Goal: Task Accomplishment & Management: Complete application form

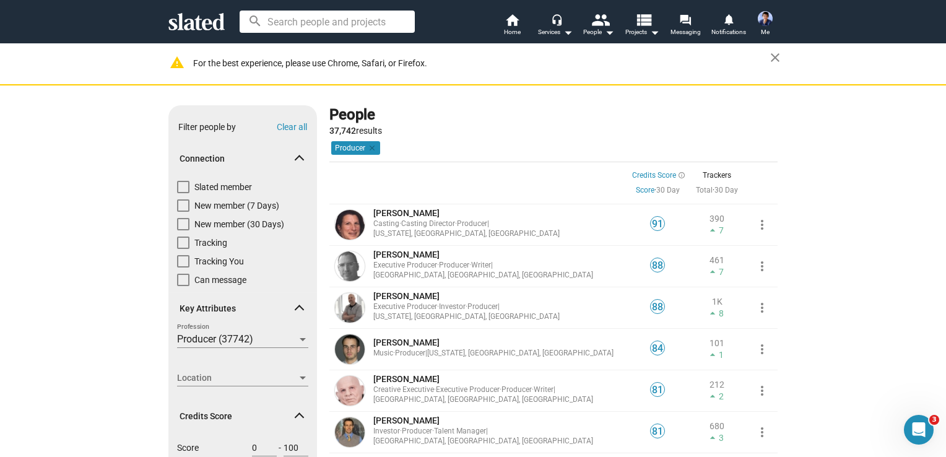
click at [773, 16] on span at bounding box center [765, 19] width 20 height 20
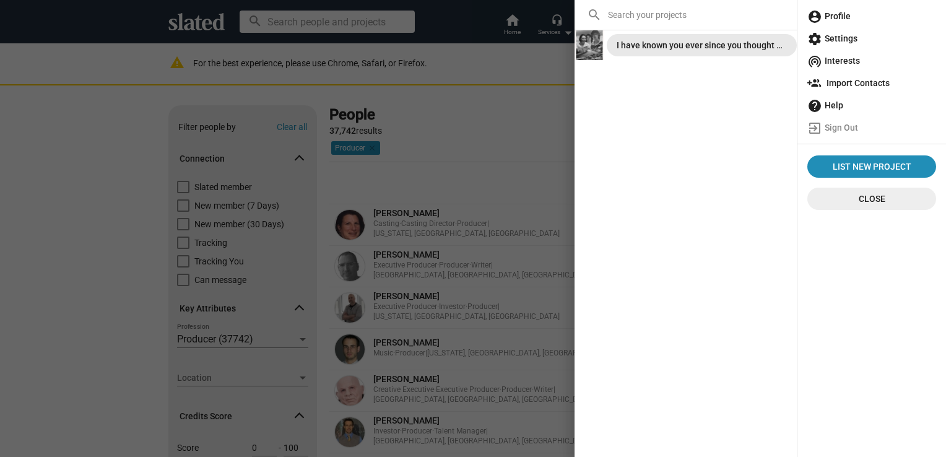
click at [692, 47] on div "I have known you ever since you thought of me" at bounding box center [702, 45] width 170 height 22
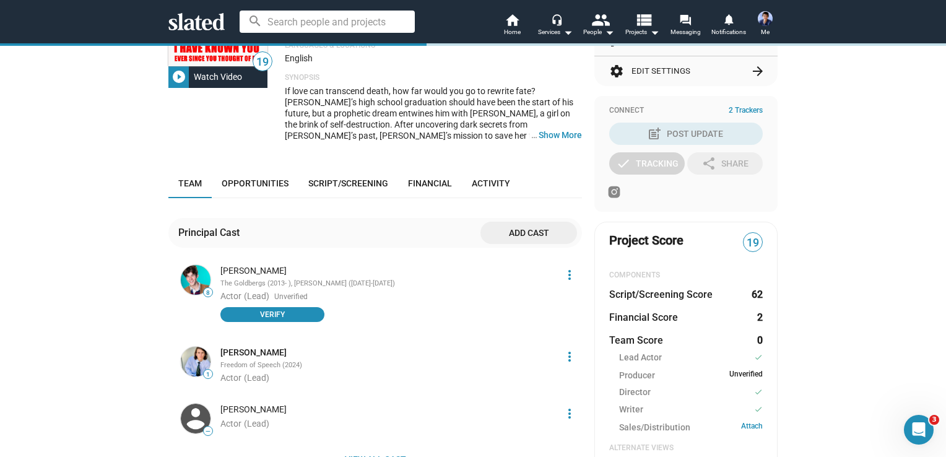
scroll to position [186, 0]
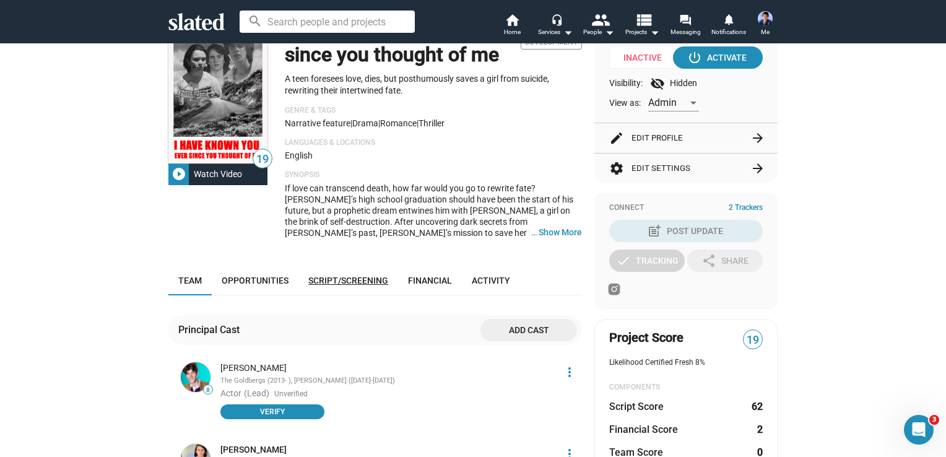
click at [329, 284] on span "Script/Screening" at bounding box center [348, 281] width 80 height 10
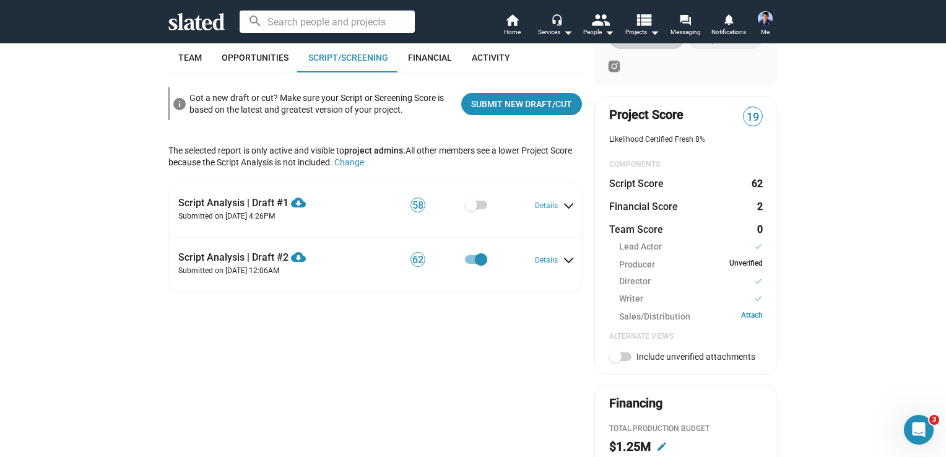
scroll to position [409, 0]
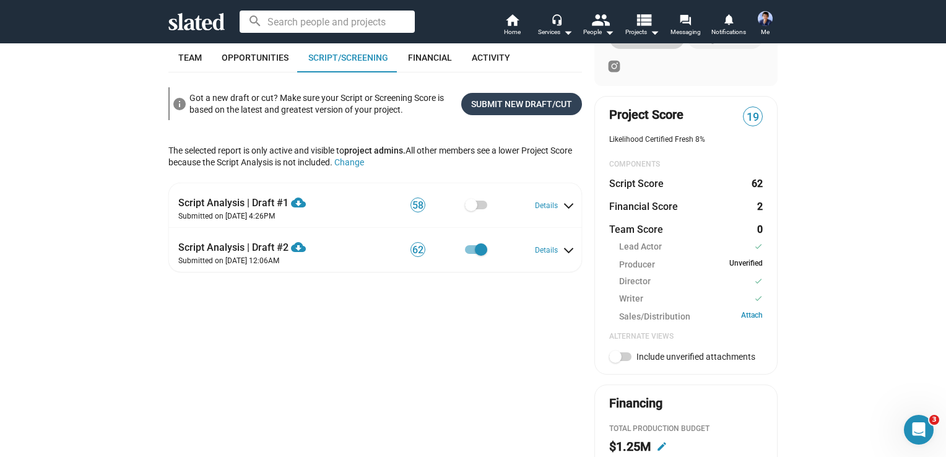
click at [518, 101] on span "Submit New Draft/Cut" at bounding box center [521, 104] width 101 height 22
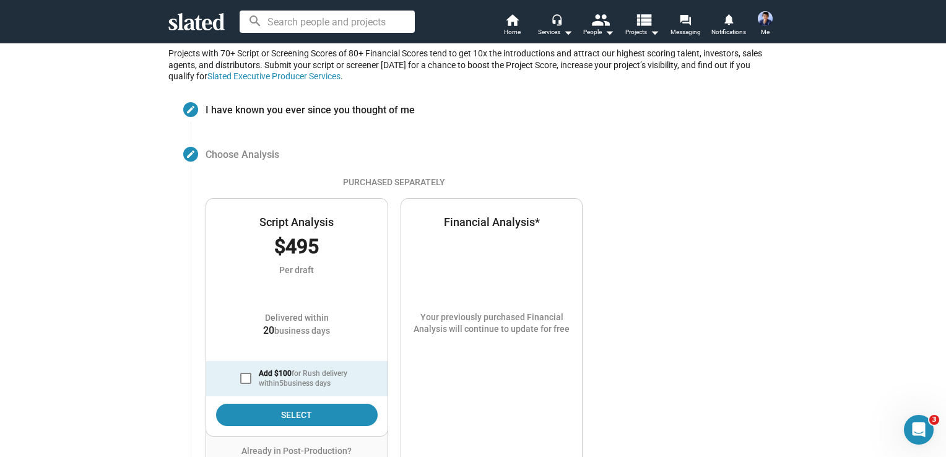
scroll to position [177, 0]
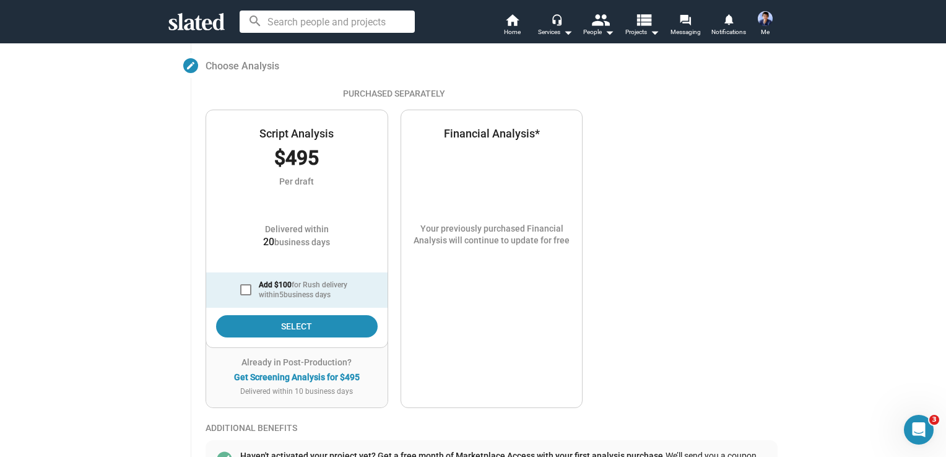
click at [246, 289] on span at bounding box center [245, 289] width 11 height 11
click at [246, 295] on input "Add $100 for Rush delivery within 5 business days" at bounding box center [245, 295] width 1 height 1
checkbox input "true"
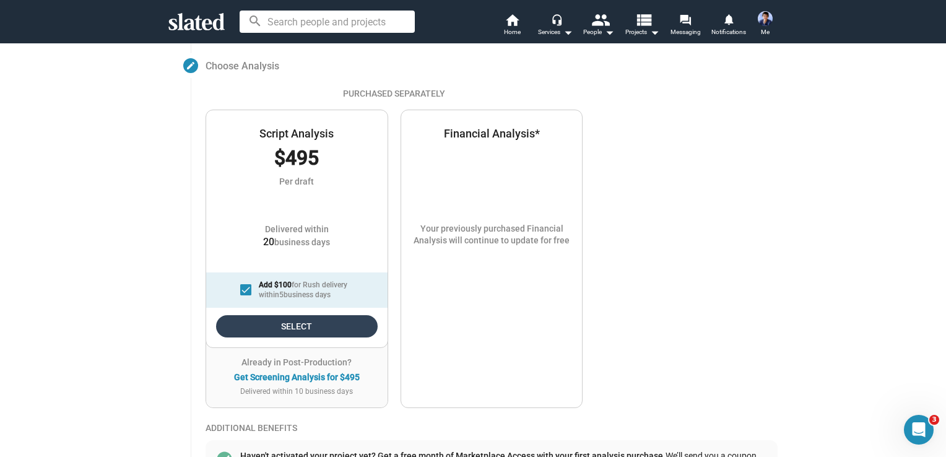
click at [315, 329] on span "Select" at bounding box center [297, 326] width 142 height 22
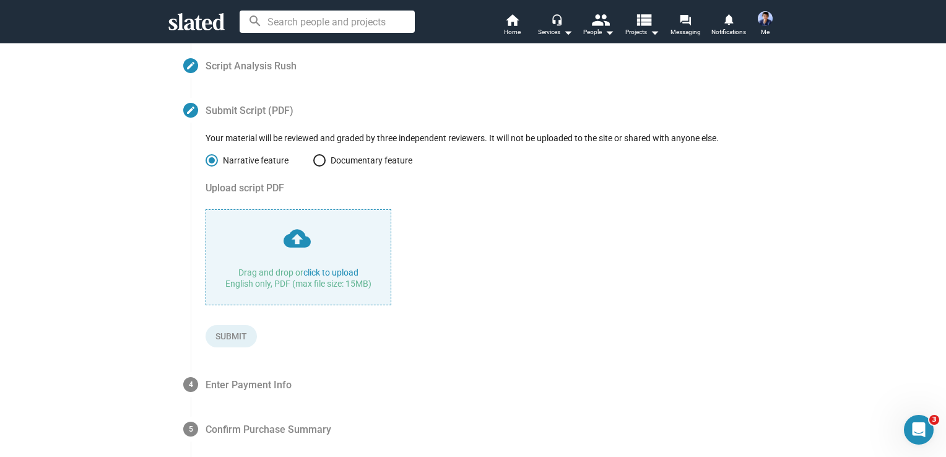
click at [293, 241] on input "file" at bounding box center [298, 257] width 185 height 95
type input "C:\fakepath\Title page & 120 page I have known you ever since you thought of me…"
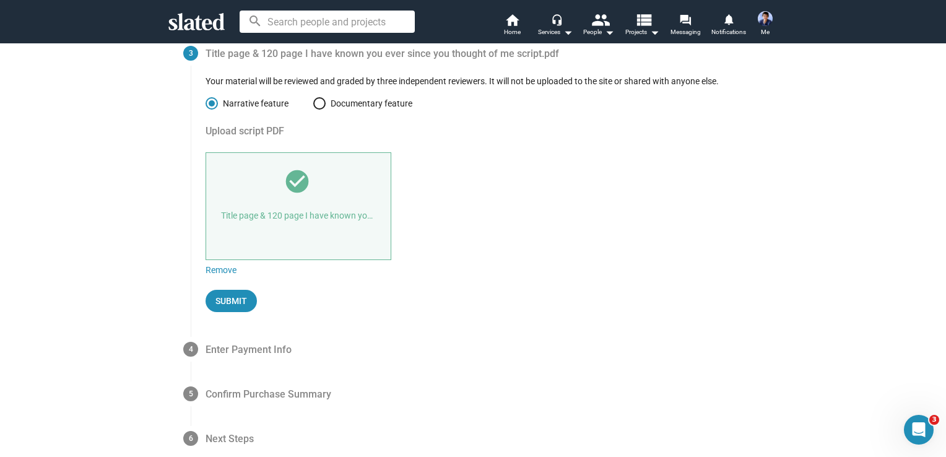
scroll to position [239, 0]
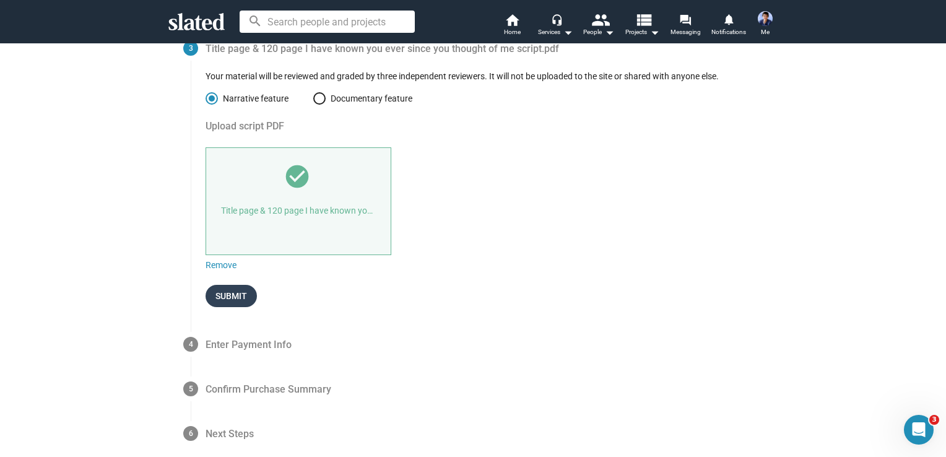
click at [228, 292] on span "Submit" at bounding box center [231, 296] width 32 height 22
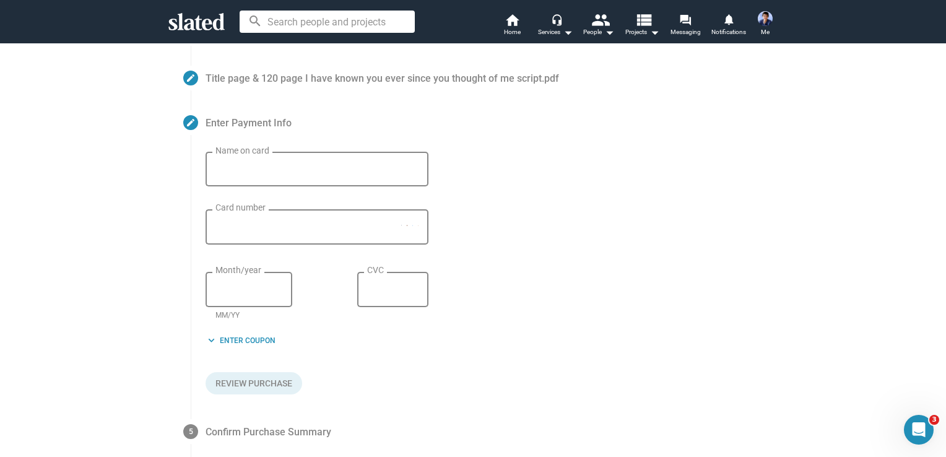
scroll to position [204, 0]
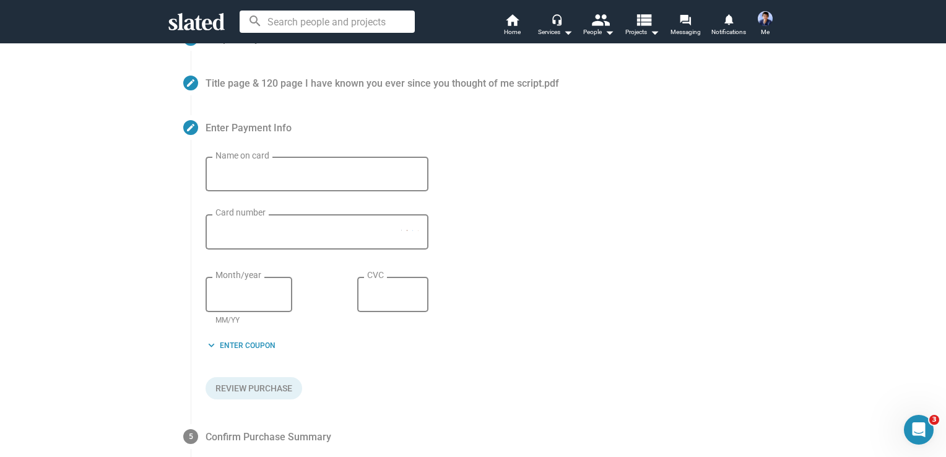
click at [277, 177] on input "Name on card" at bounding box center [316, 174] width 203 height 11
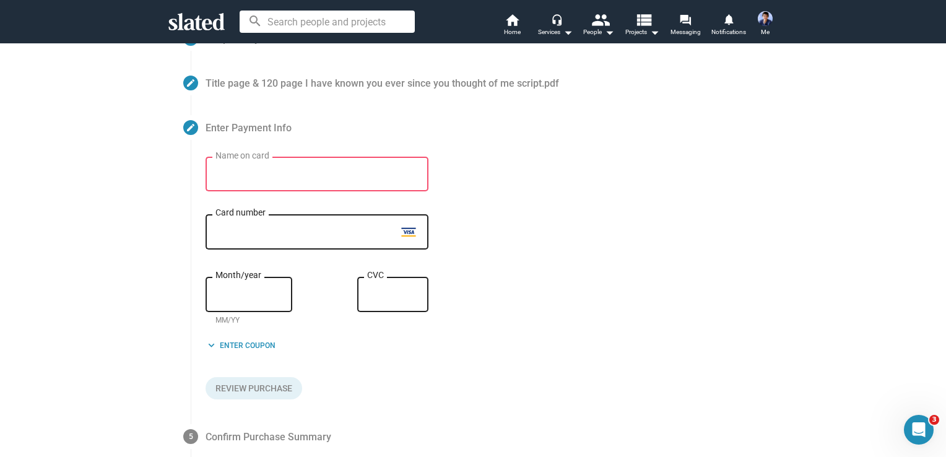
click at [338, 189] on div "Name on card" at bounding box center [316, 173] width 203 height 37
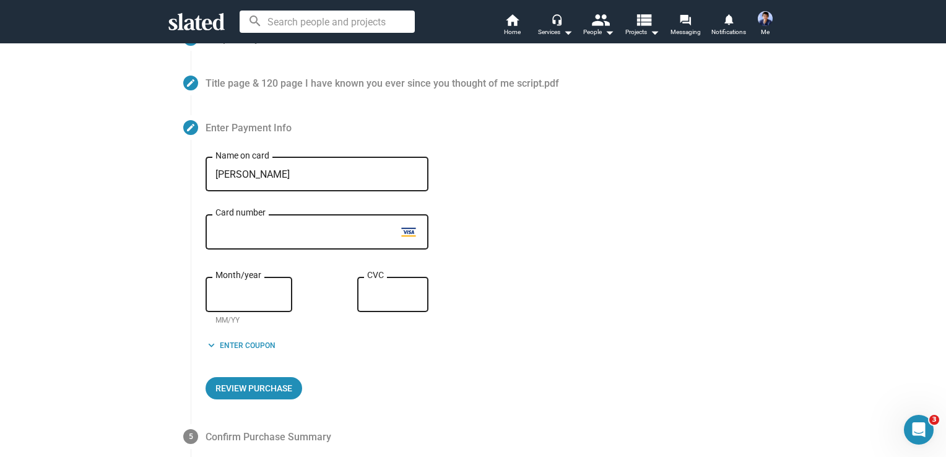
click at [315, 175] on input "[PERSON_NAME]" at bounding box center [316, 174] width 203 height 11
type input "[PERSON_NAME]"
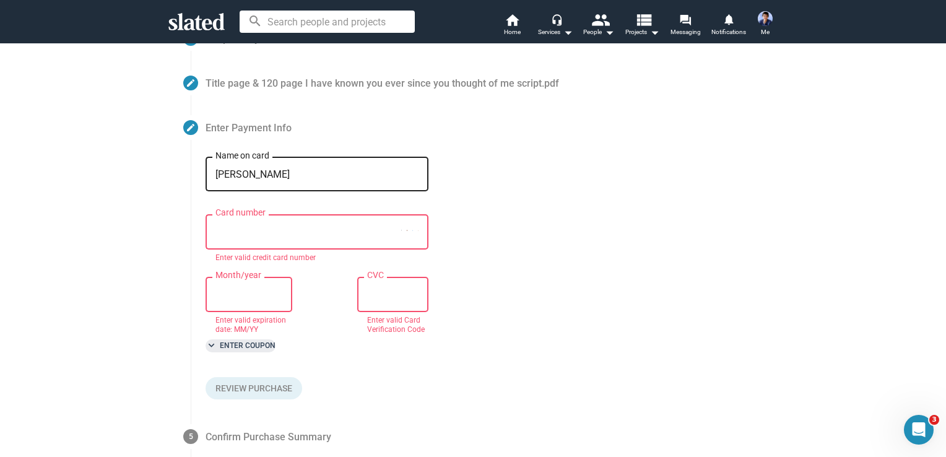
click at [259, 348] on span "keyboard_arrow_down Enter Coupon" at bounding box center [241, 345] width 70 height 13
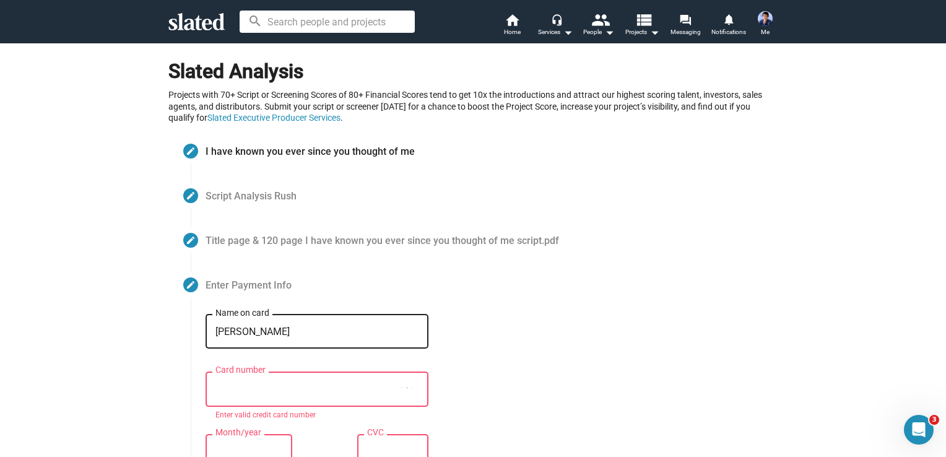
scroll to position [0, 0]
